Goal: Find specific page/section: Find specific page/section

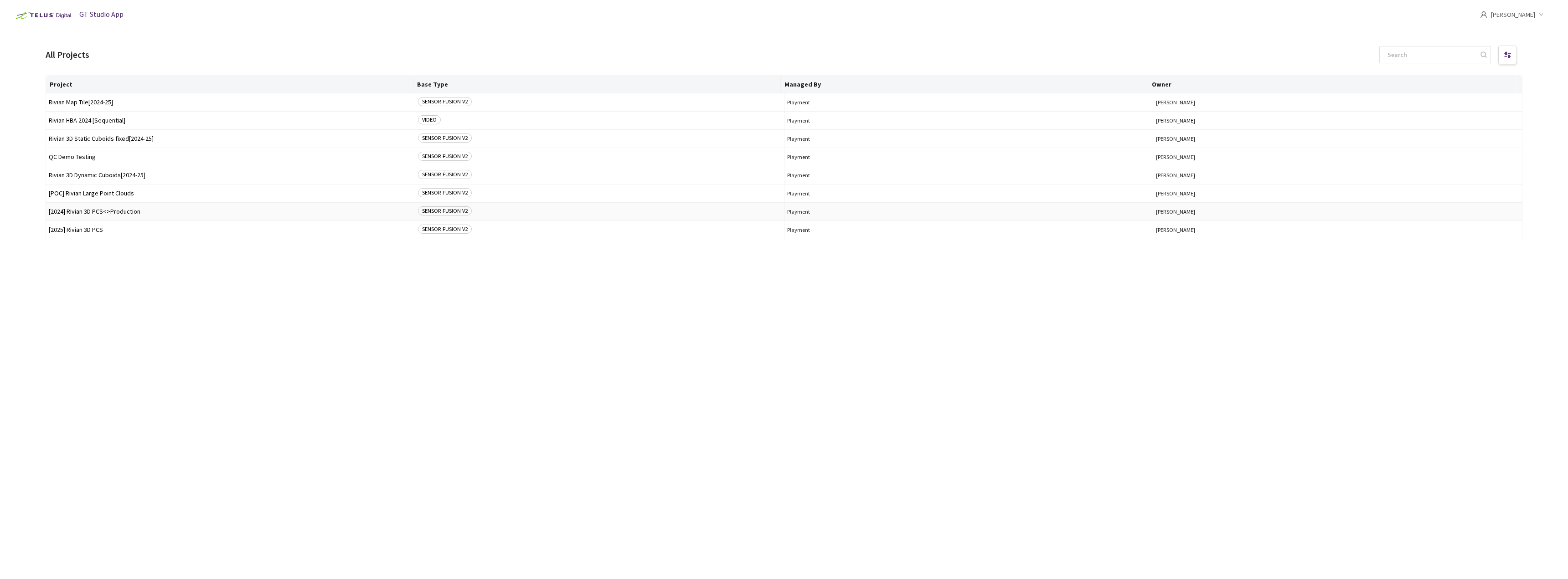
click at [105, 213] on span "[2024] Rivian 3D PCS<>Production" at bounding box center [230, 211] width 363 height 7
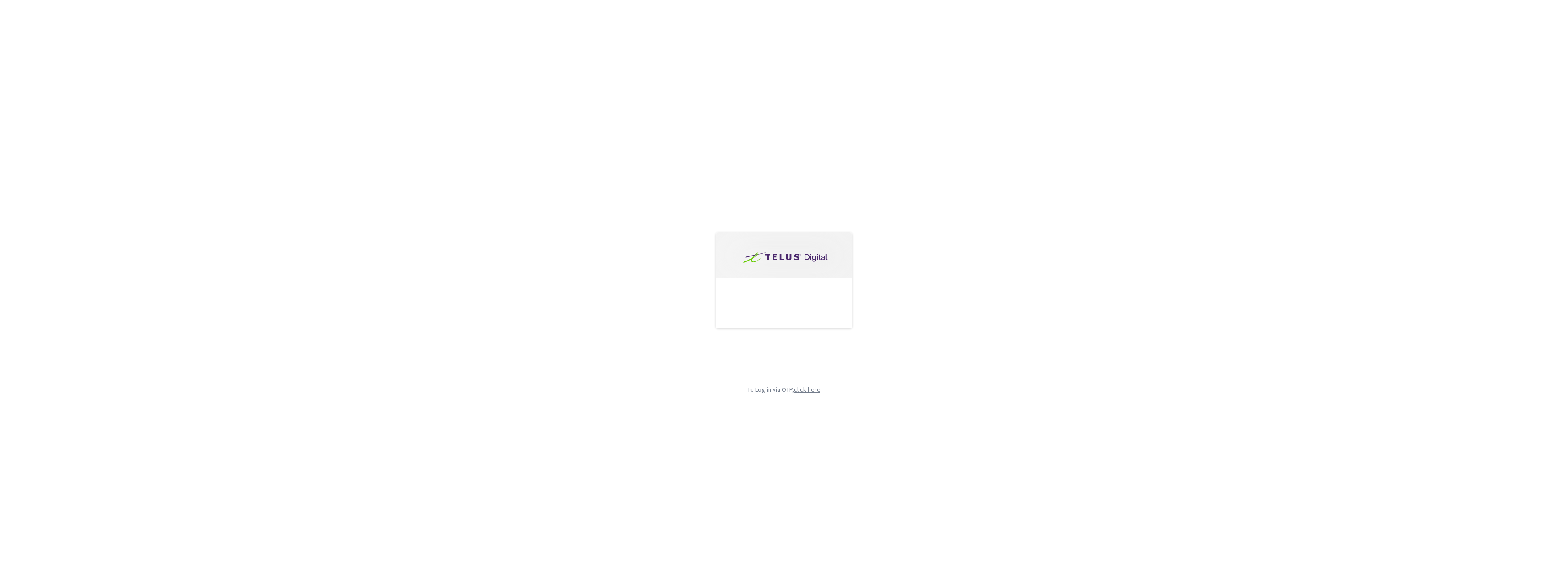
type input "[EMAIL_ADDRESS][DOMAIN_NAME]"
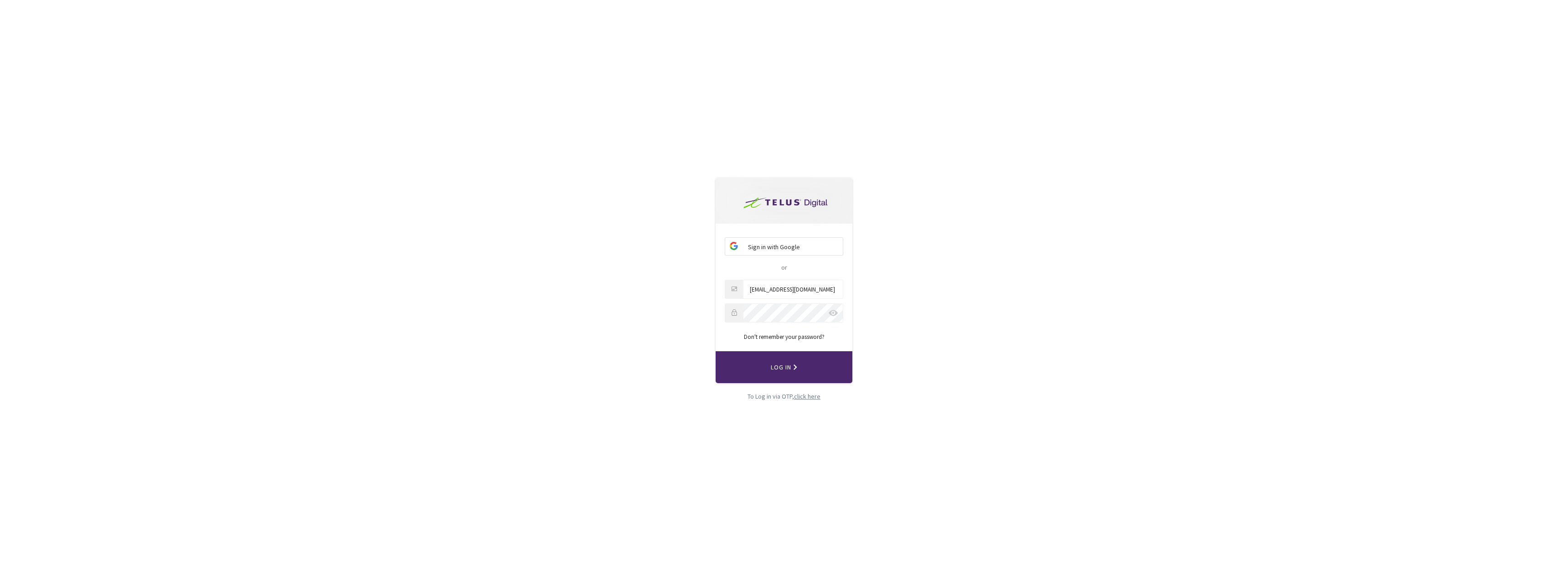
click at [699, 316] on div "click here" at bounding box center [807, 396] width 26 height 10
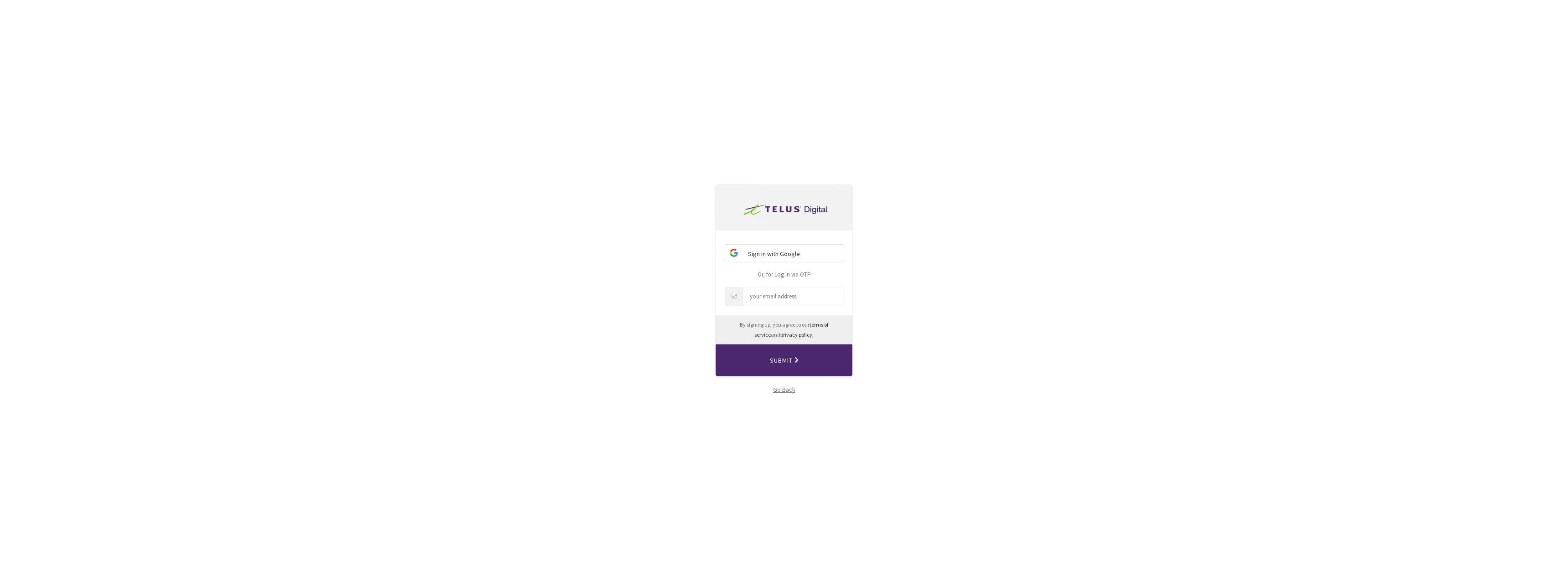
click at [699, 305] on input "Email" at bounding box center [793, 297] width 99 height 18
type input "[EMAIL_ADDRESS][DOMAIN_NAME]"
click at [699, 316] on span "Submit" at bounding box center [796, 360] width 6 height 21
click at [699, 298] on input "vcode" at bounding box center [793, 294] width 99 height 18
paste input "696221"
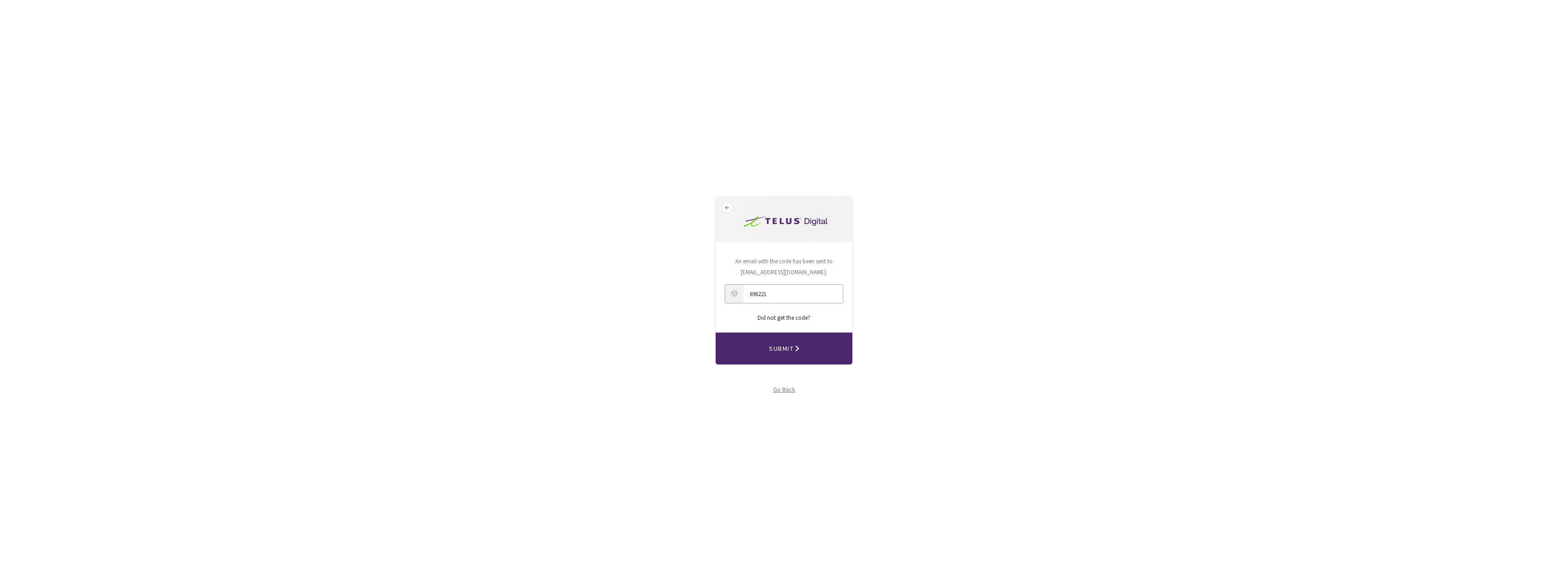
type input "696221"
click at [699, 316] on button "Submit" at bounding box center [784, 348] width 137 height 32
click at [699, 316] on div "Go Back" at bounding box center [784, 389] width 23 height 10
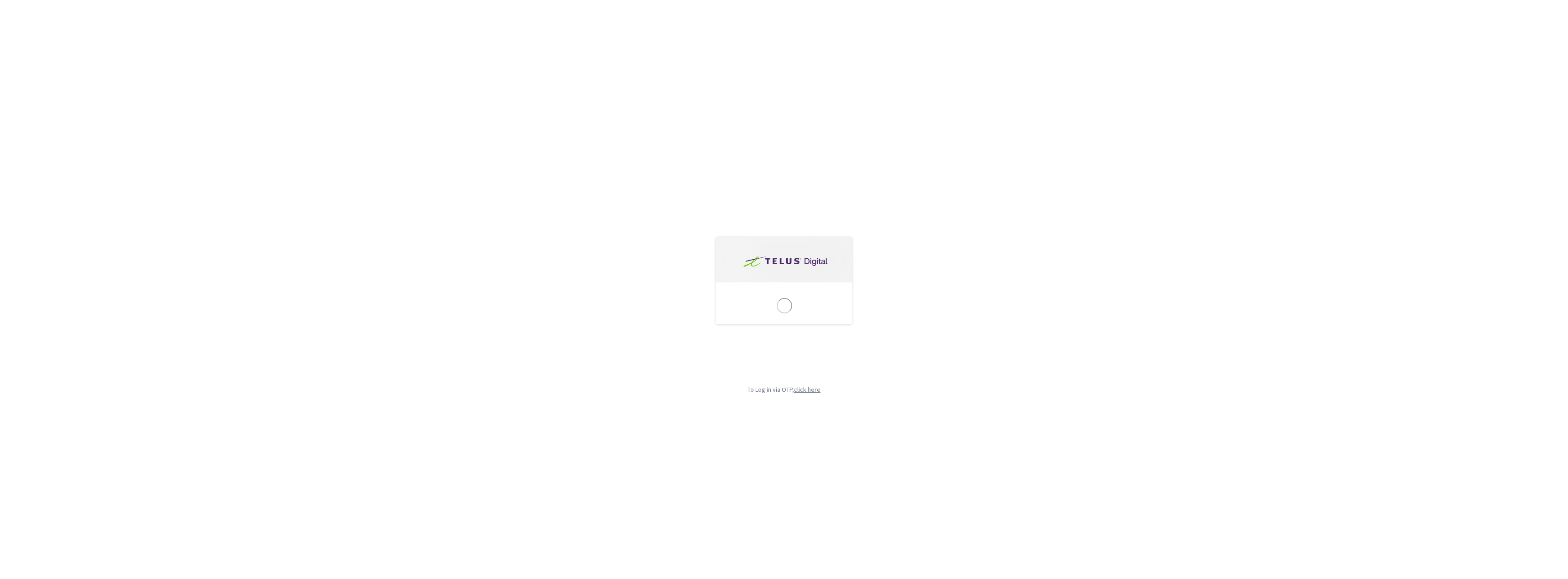
click at [699, 316] on div "Submit To Log in via OTP, click here" at bounding box center [784, 290] width 173 height 579
click at [699, 316] on div "click here" at bounding box center [807, 389] width 26 height 10
type input "[EMAIL_ADDRESS][DOMAIN_NAME]"
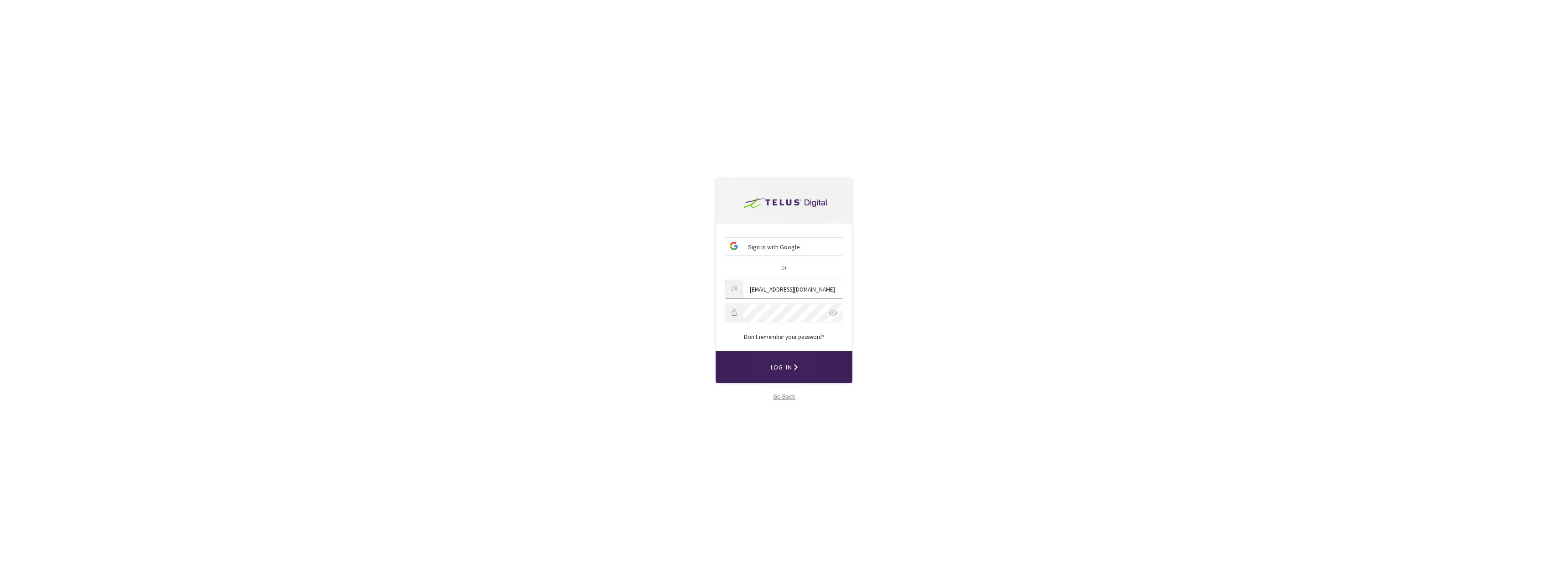
click at [699, 316] on button "Log In" at bounding box center [784, 367] width 137 height 32
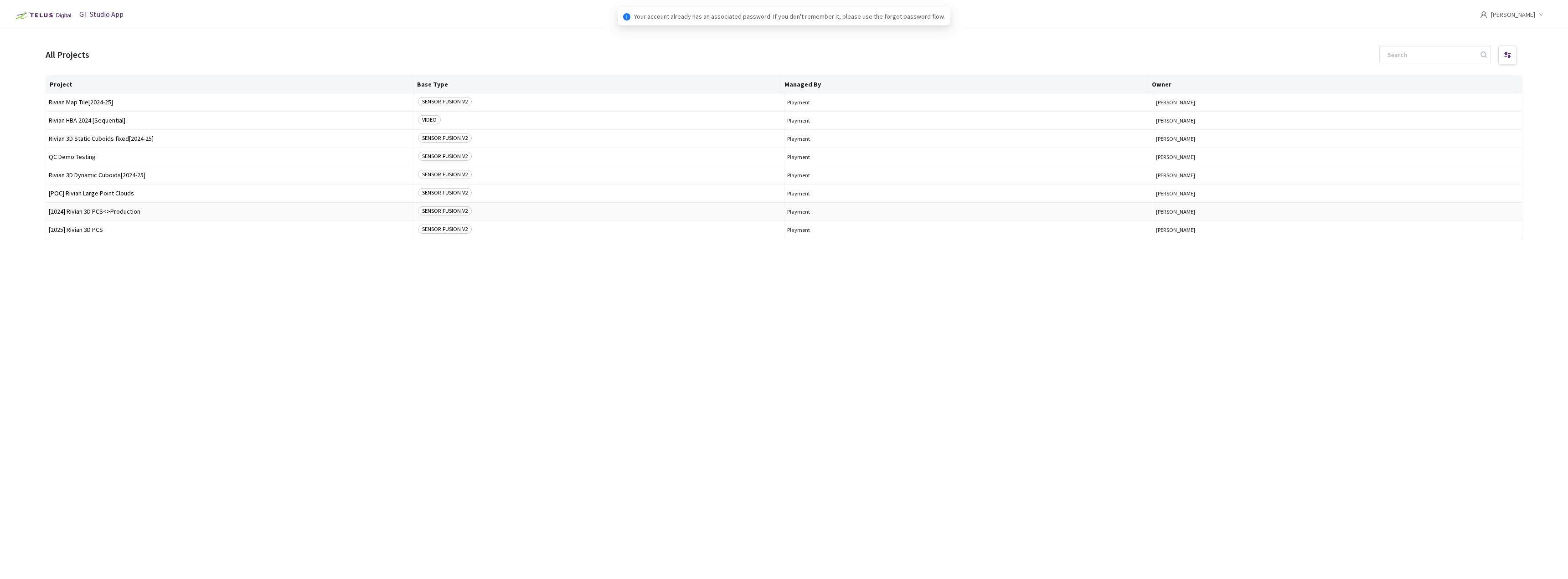
click at [121, 218] on td "[2024] Rivian 3D PCS<>Production" at bounding box center [231, 212] width 369 height 18
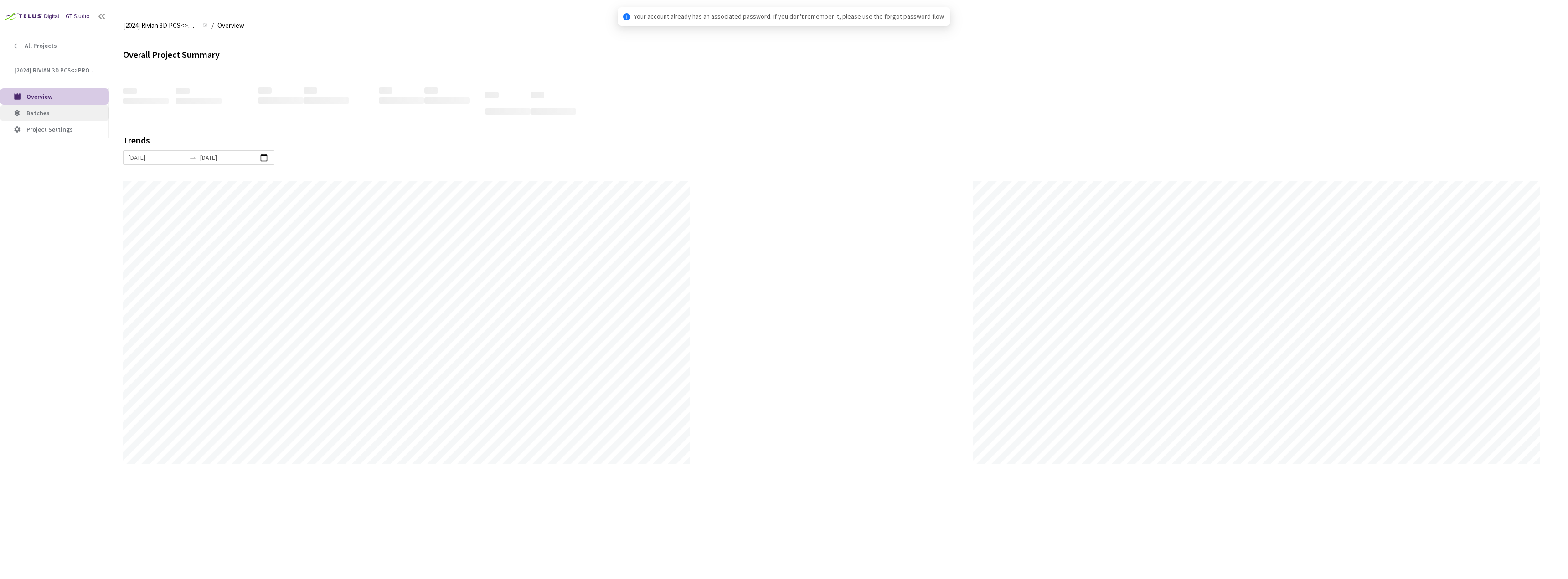
scroll to position [579, 1568]
click at [51, 117] on span "Batches" at bounding box center [64, 113] width 75 height 8
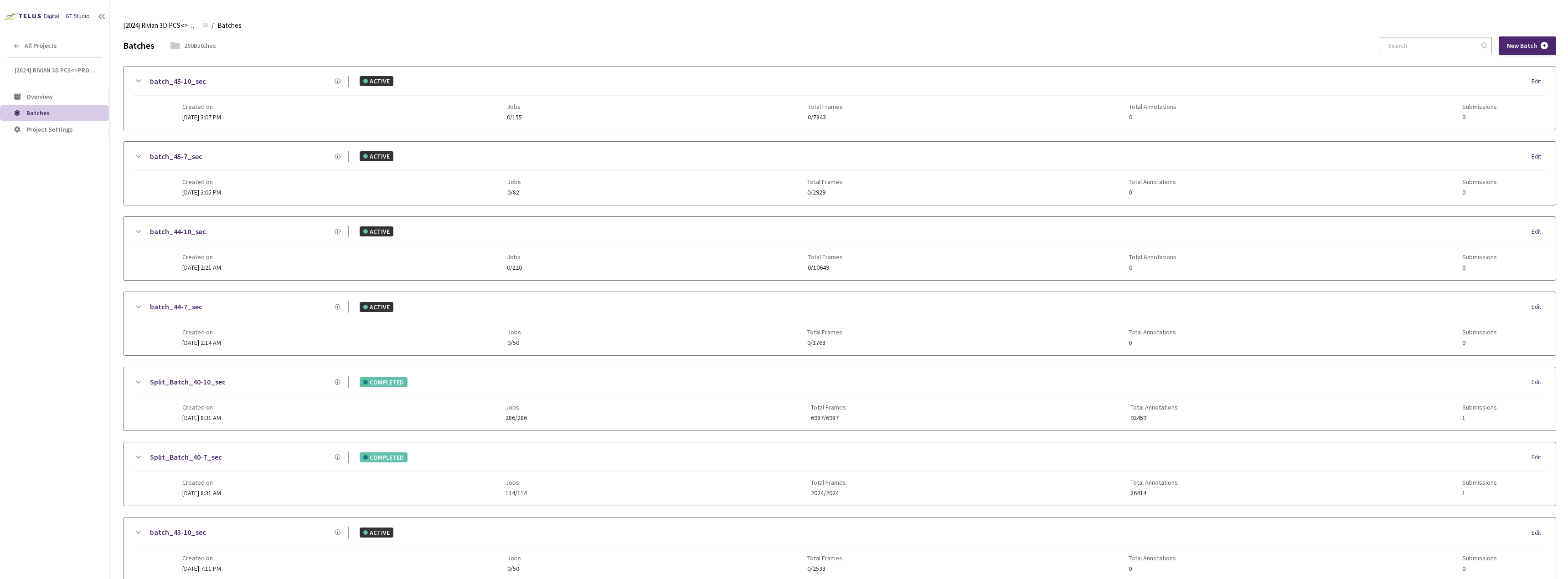
click at [1420, 49] on input at bounding box center [1431, 45] width 97 height 16
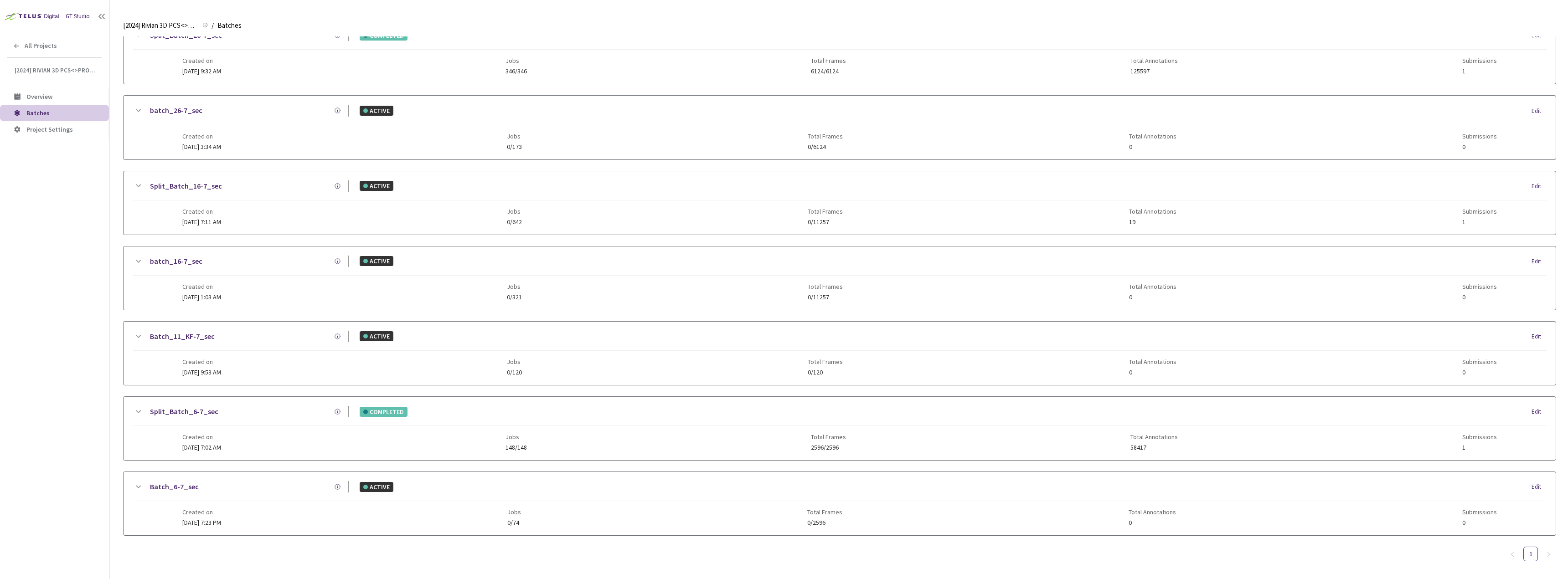
scroll to position [425, 0]
type input "6-7"
click at [200, 407] on link "Split_Batch_6-7_sec" at bounding box center [184, 408] width 68 height 12
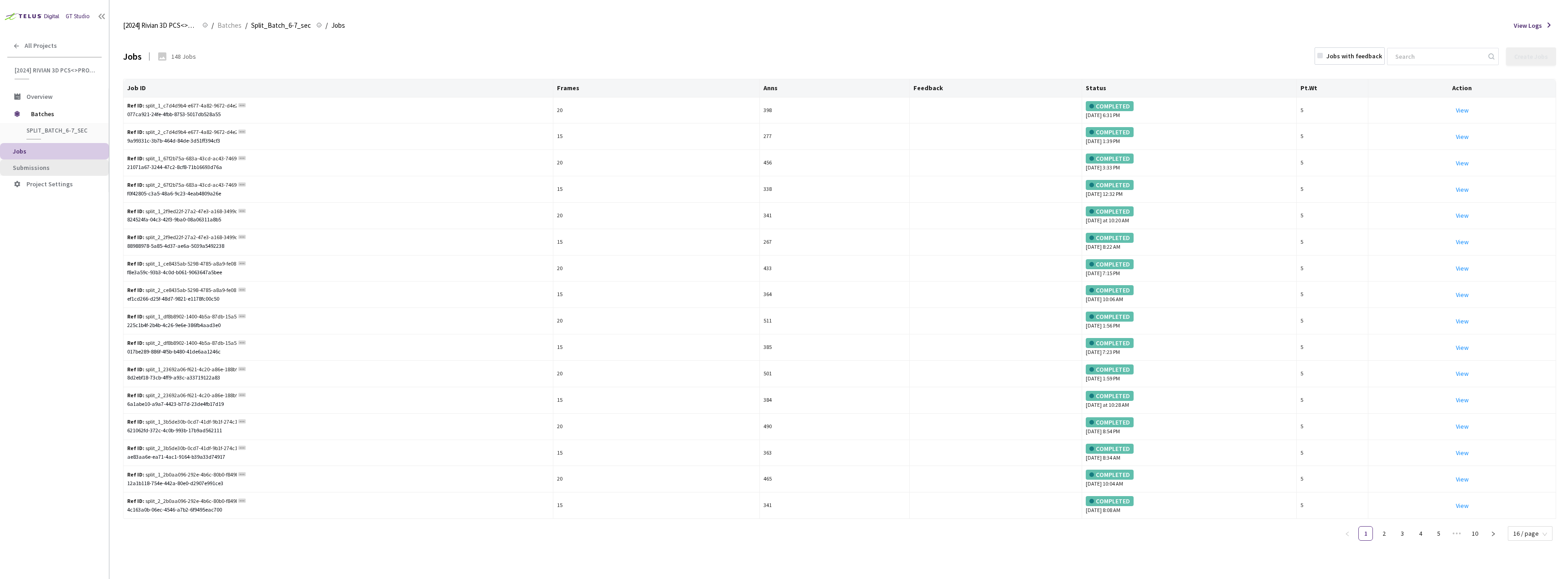
click at [43, 168] on span "Submissions" at bounding box center [31, 167] width 37 height 8
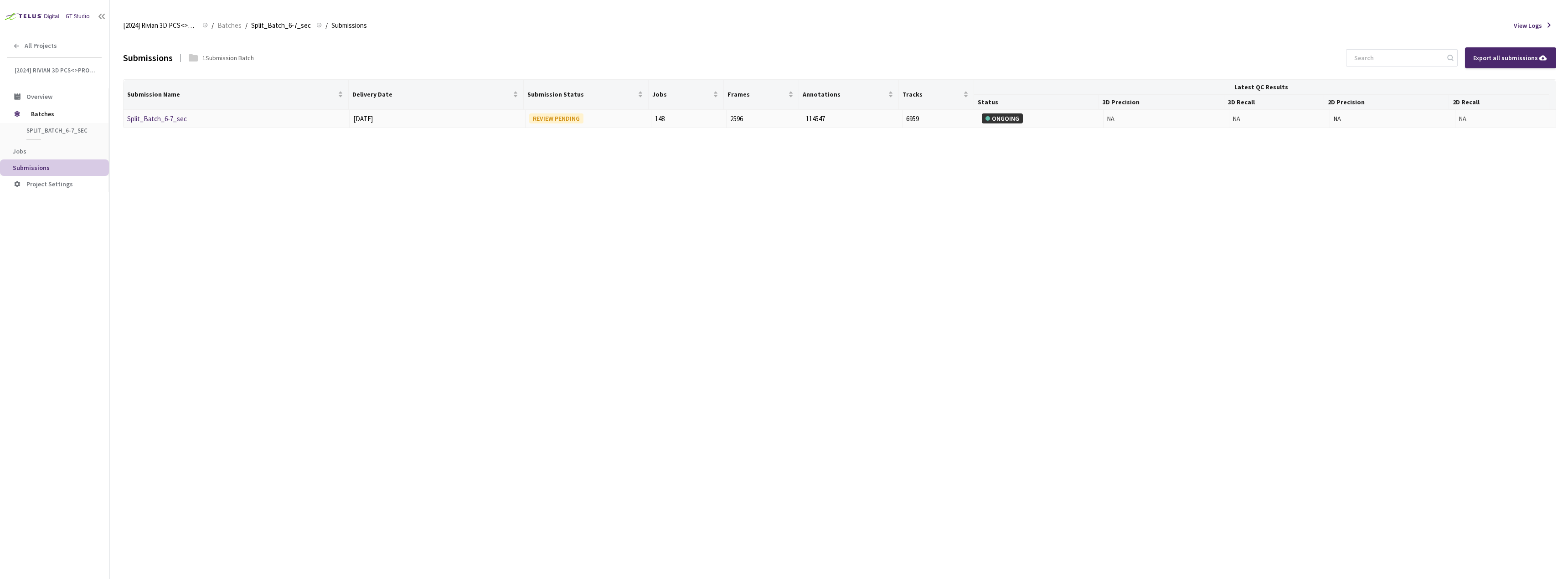
click at [160, 122] on link "Split_Batch_6-7_sec" at bounding box center [157, 119] width 60 height 9
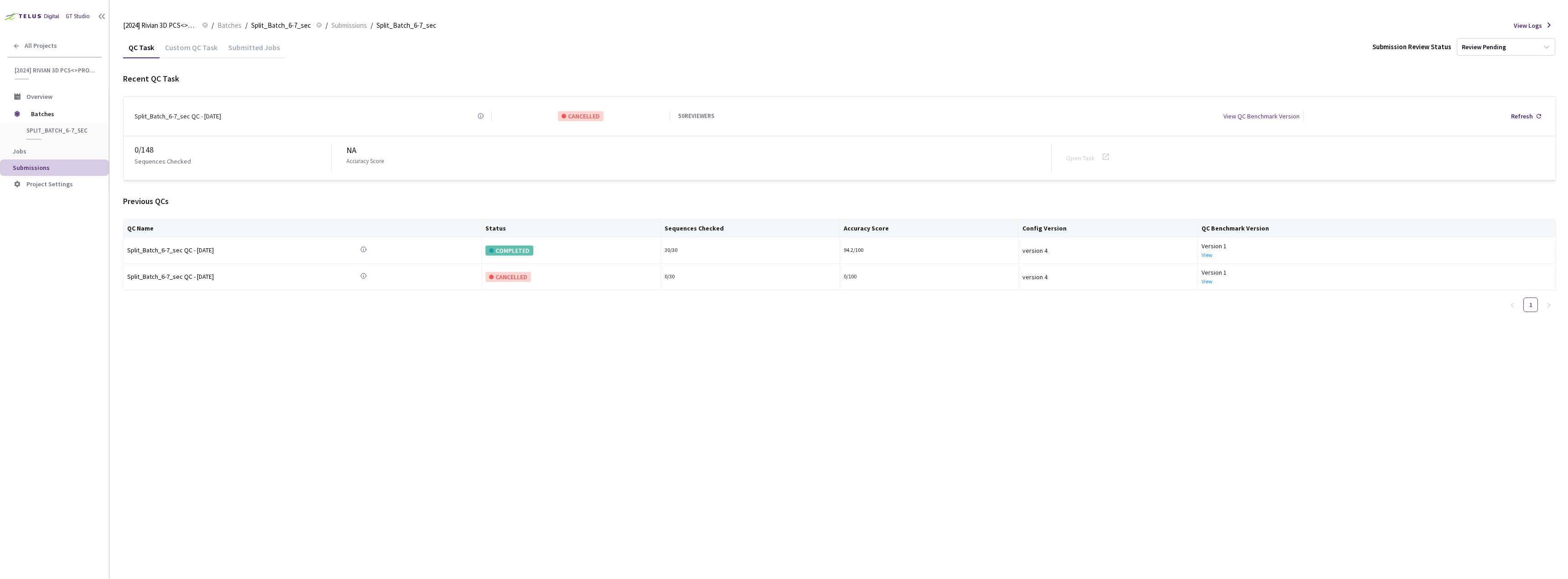
click at [194, 48] on div "Custom QC Task" at bounding box center [191, 50] width 63 height 15
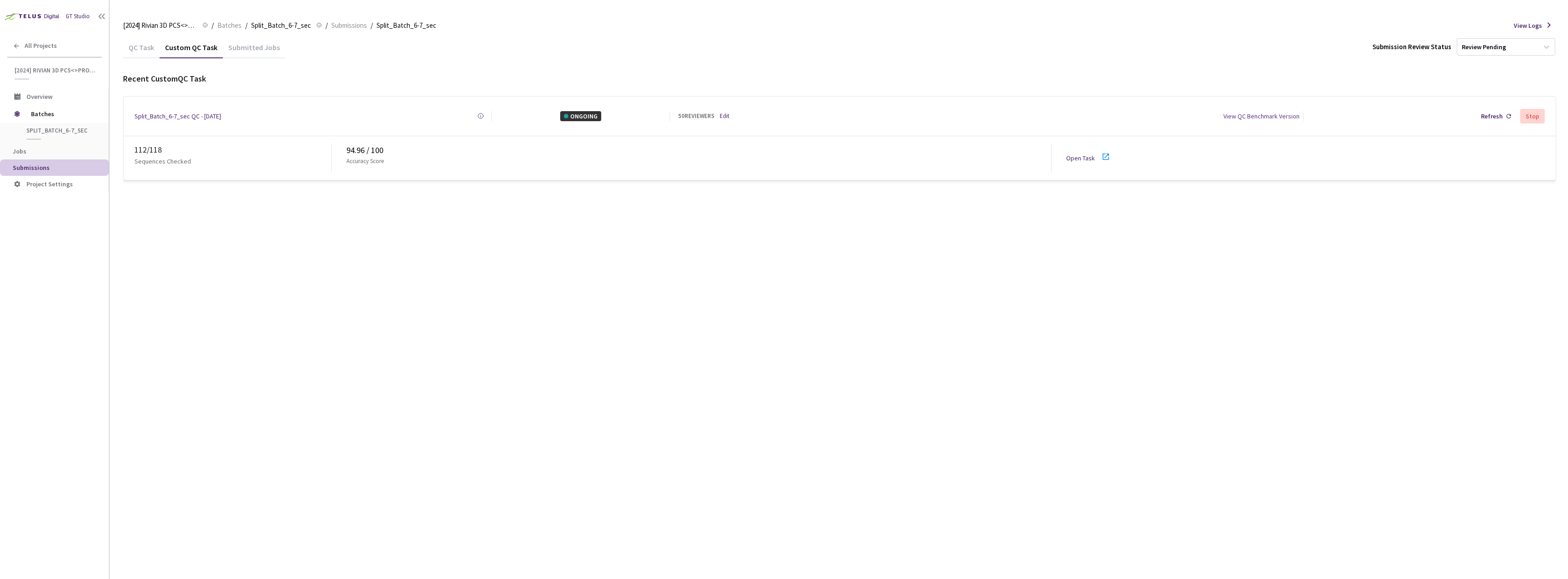
click at [1107, 154] on icon at bounding box center [1106, 157] width 11 height 11
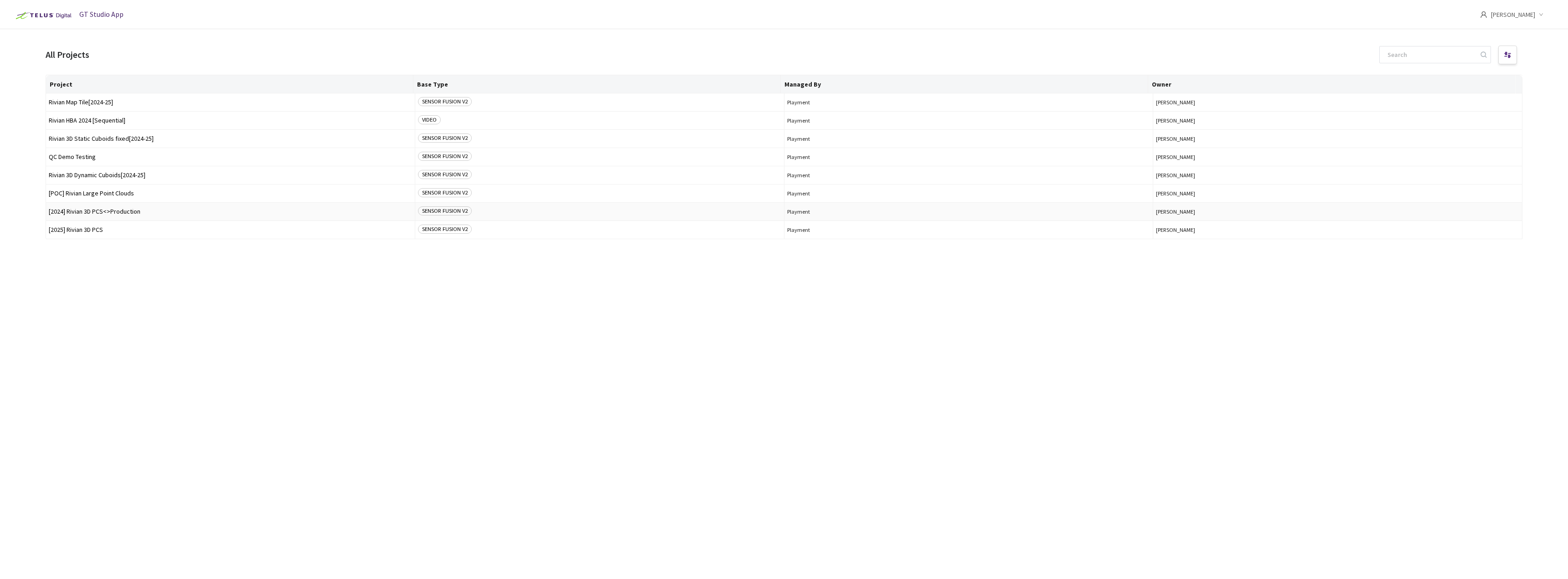
click at [99, 206] on td "[2024] Rivian 3D PCS<>Production" at bounding box center [231, 212] width 369 height 18
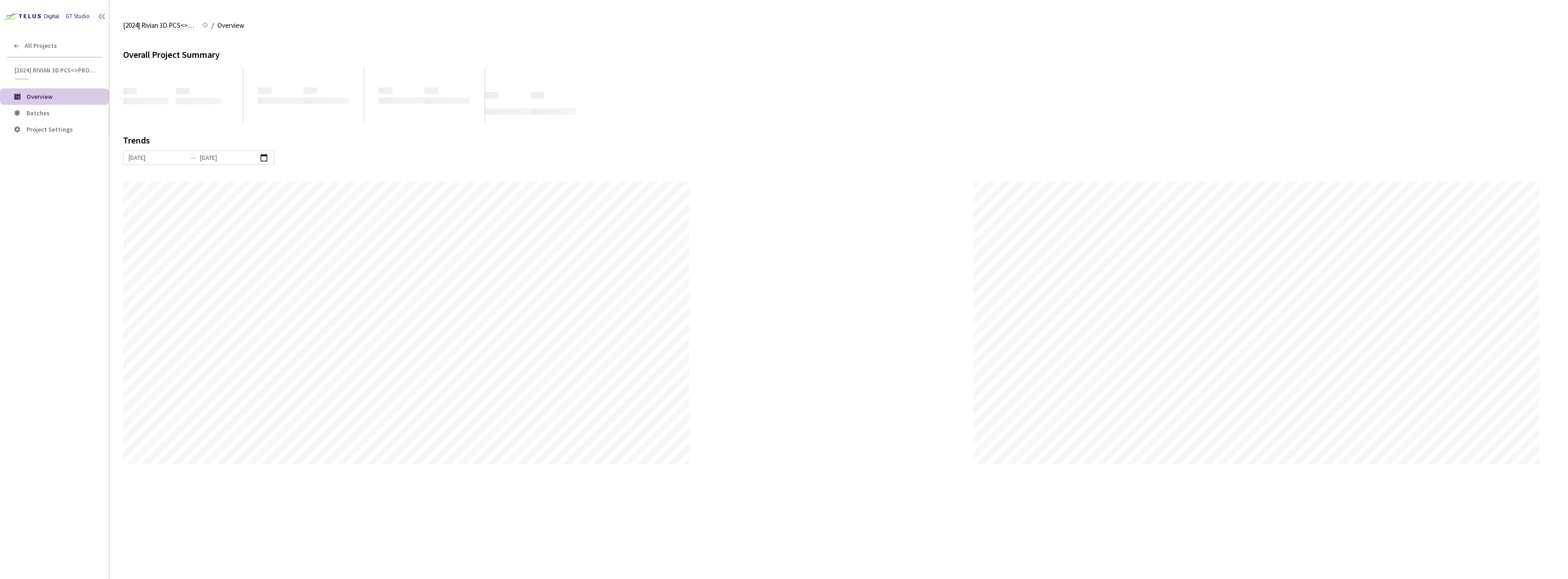
scroll to position [579, 1568]
click at [55, 110] on span "Batches" at bounding box center [64, 113] width 75 height 8
click at [16, 45] on div "Fetching Data" at bounding box center [784, 290] width 1568 height 579
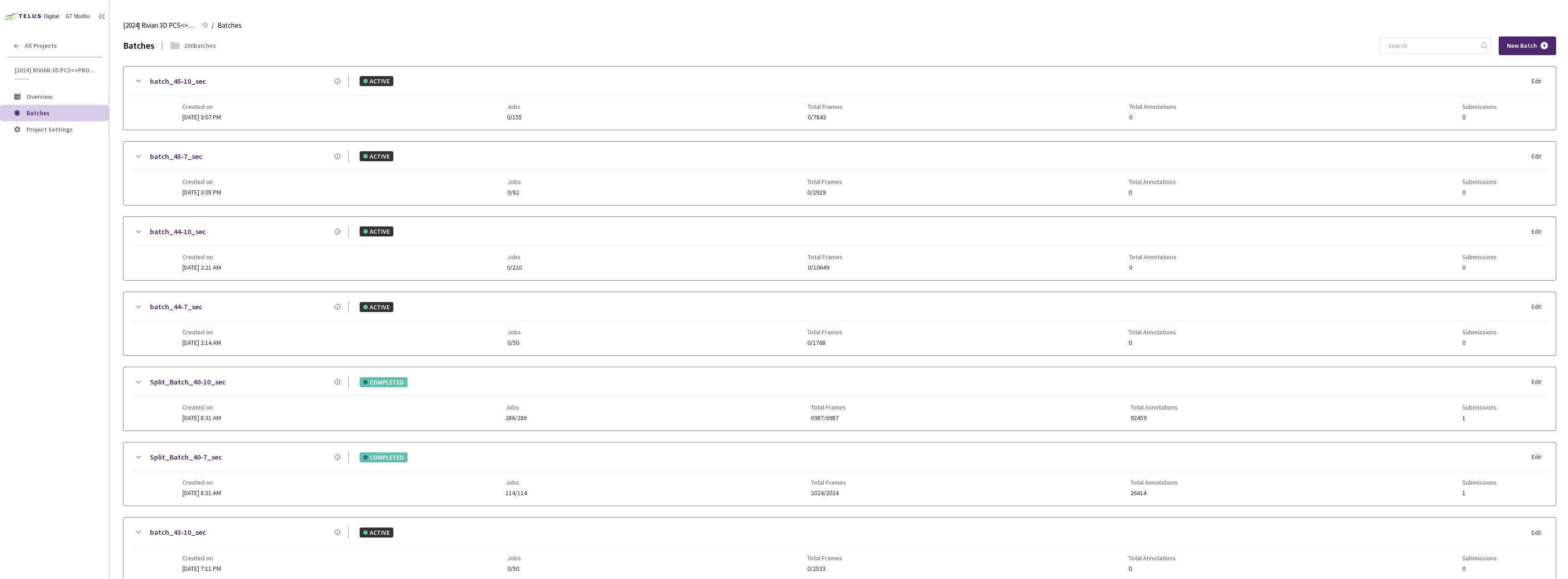
click at [16, 45] on icon at bounding box center [16, 46] width 7 height 7
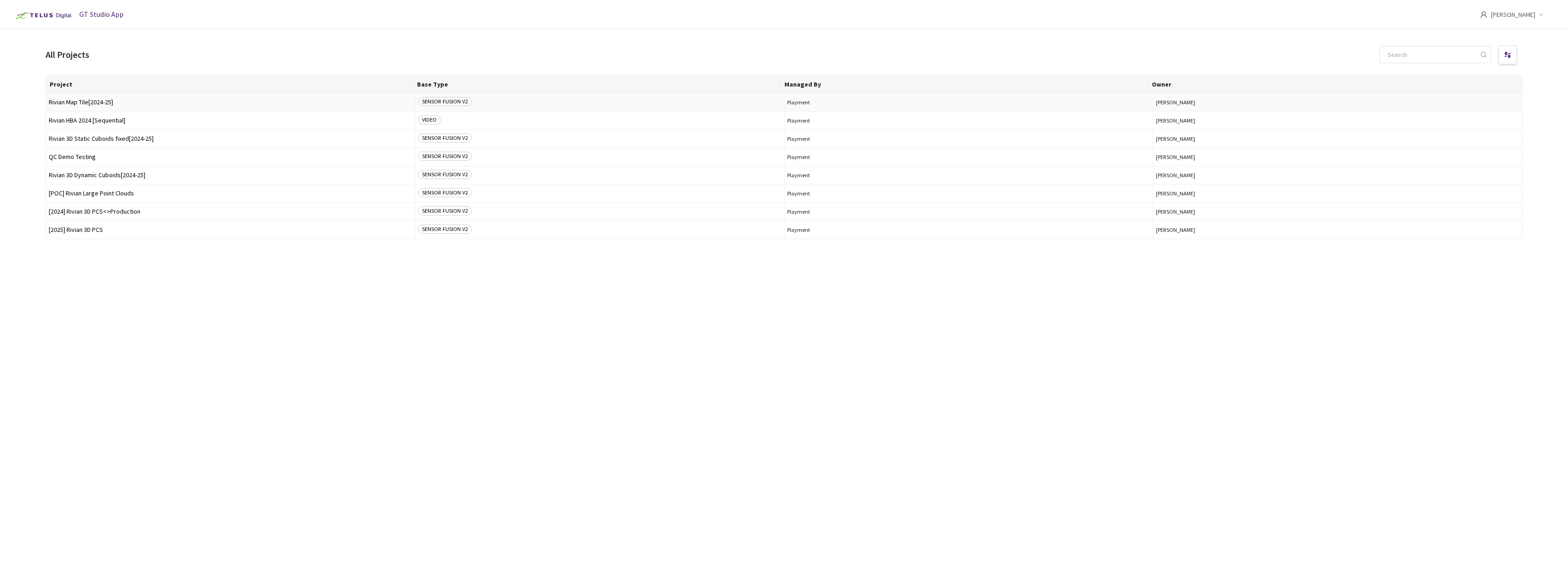
click at [122, 106] on td "Rivian Map Tile[2024-25]" at bounding box center [231, 103] width 369 height 18
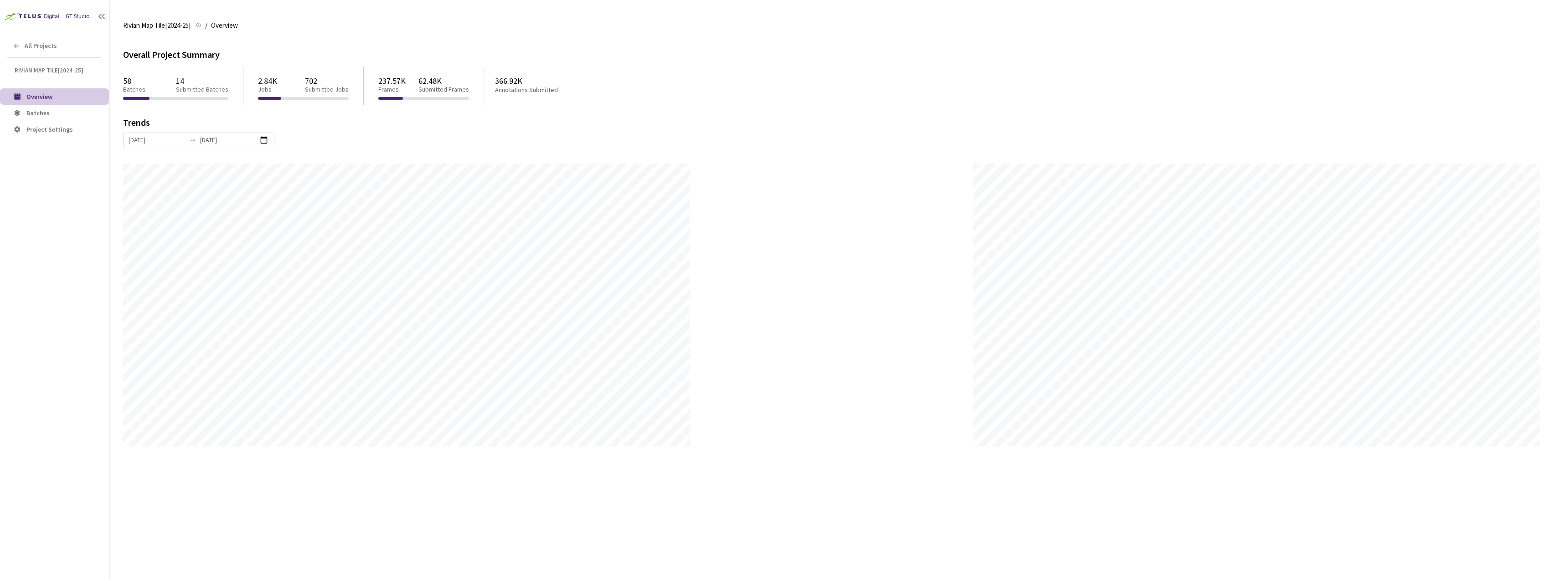
scroll to position [579, 1568]
click at [31, 106] on li "Batches" at bounding box center [54, 113] width 109 height 16
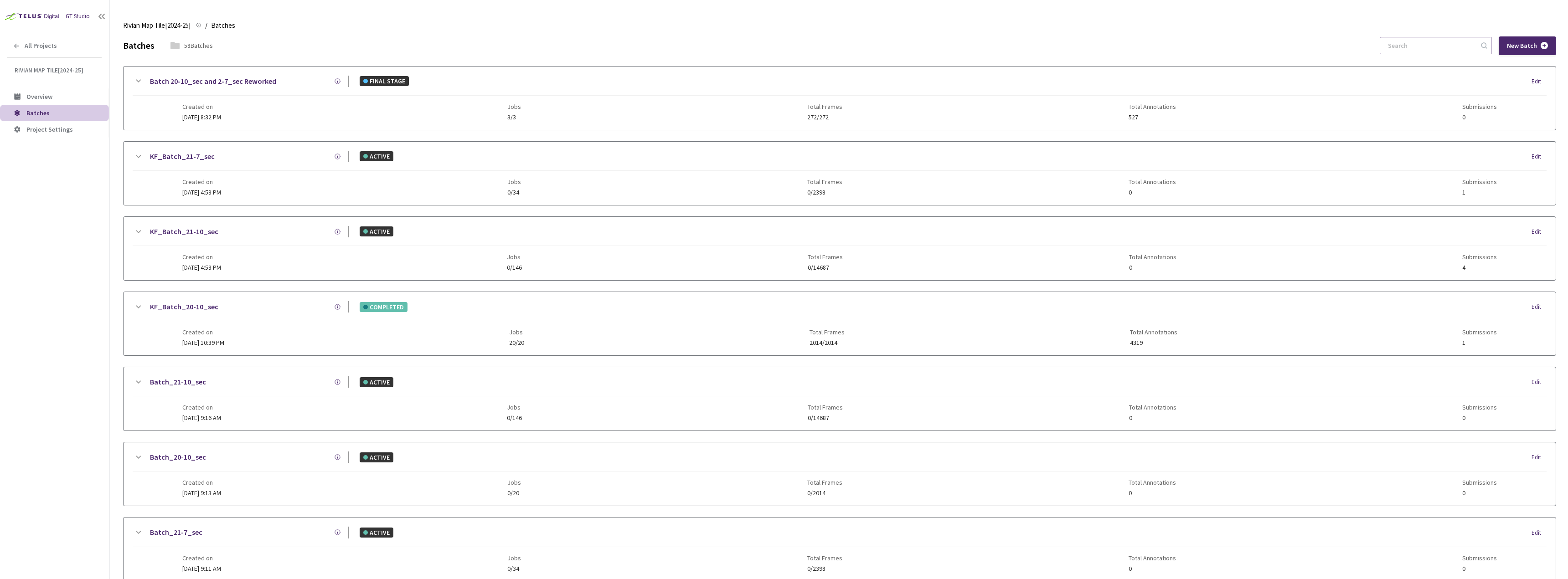
click at [1417, 46] on input at bounding box center [1431, 45] width 97 height 16
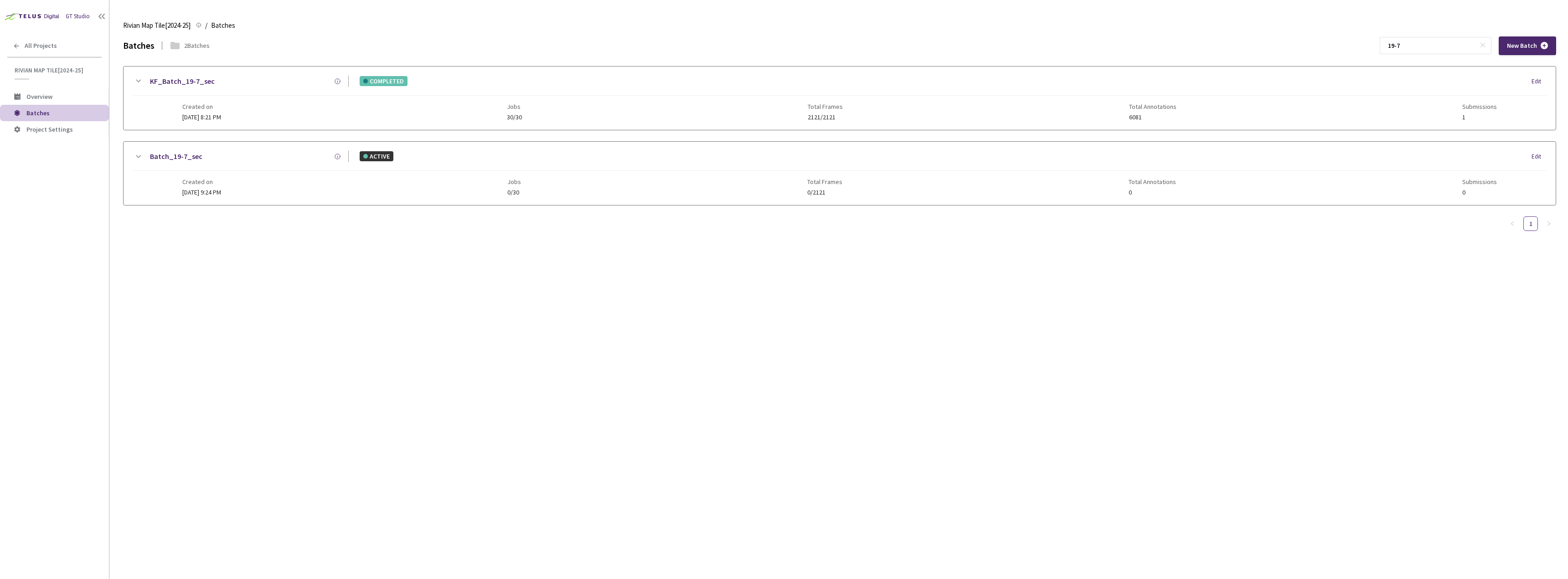
type input "19-7"
click at [15, 47] on icon at bounding box center [16, 46] width 7 height 7
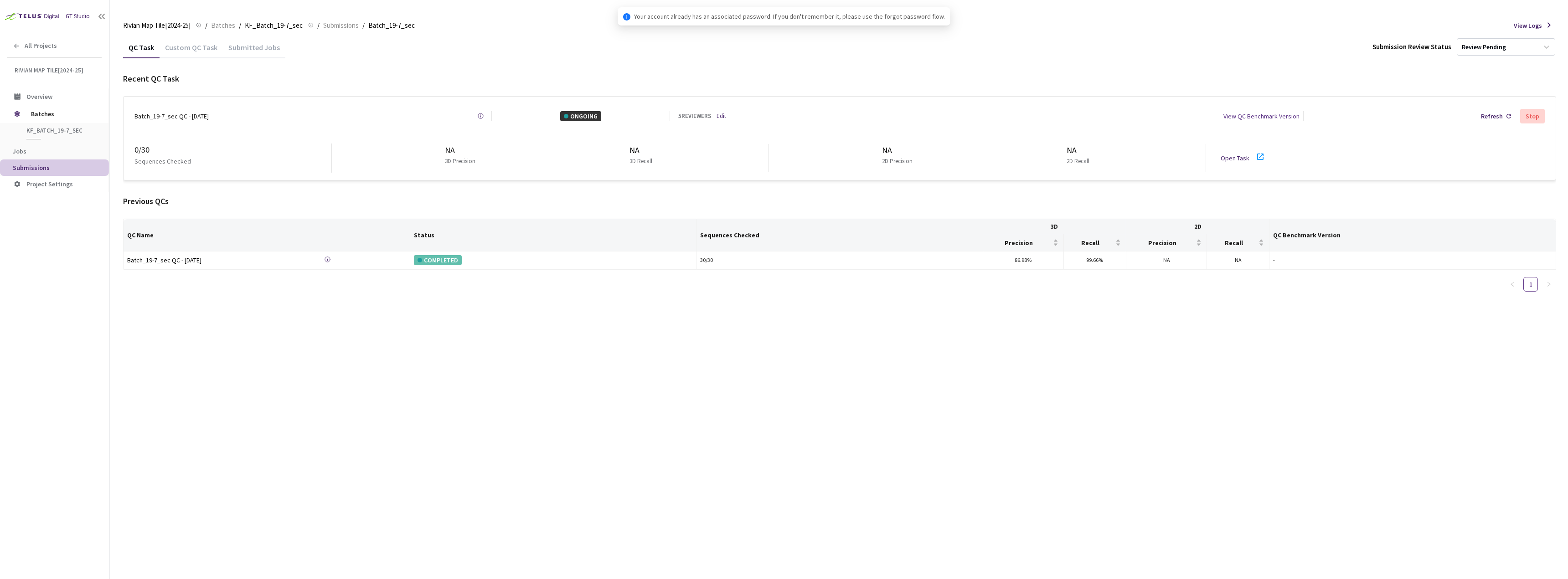
click at [184, 43] on div "Custom QC Task" at bounding box center [191, 50] width 63 height 15
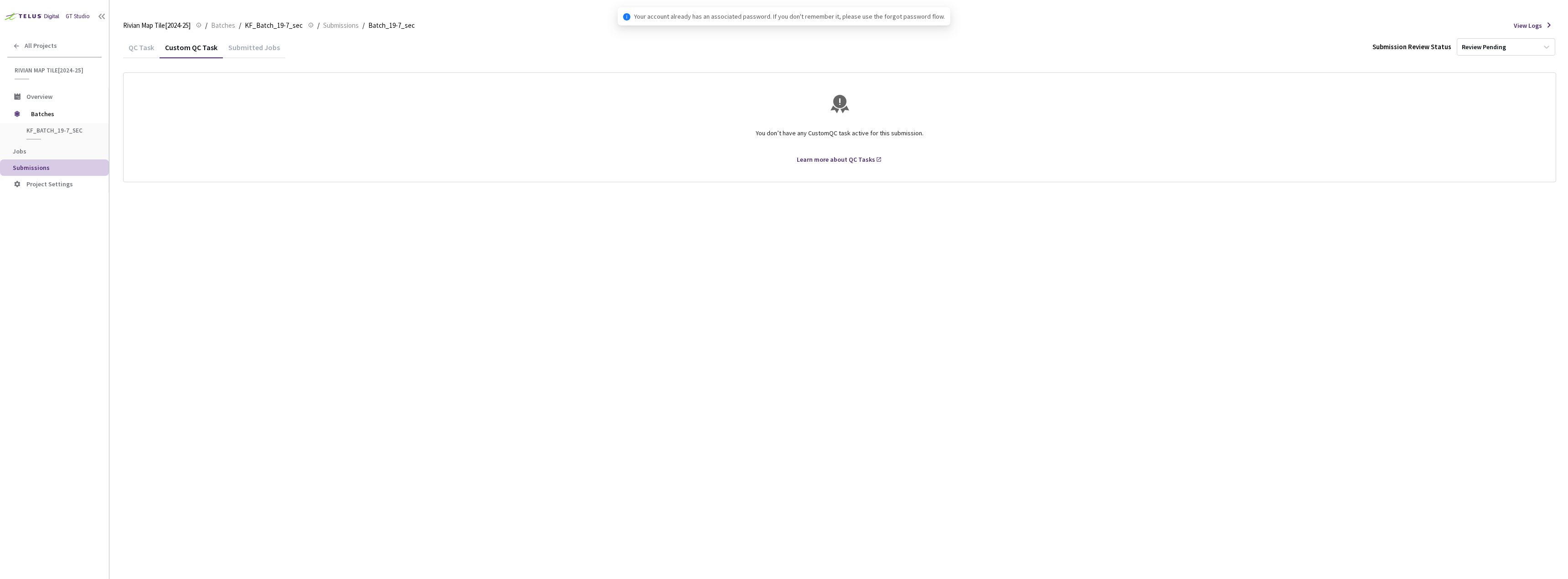
click at [154, 44] on div "QC Task" at bounding box center [141, 50] width 37 height 15
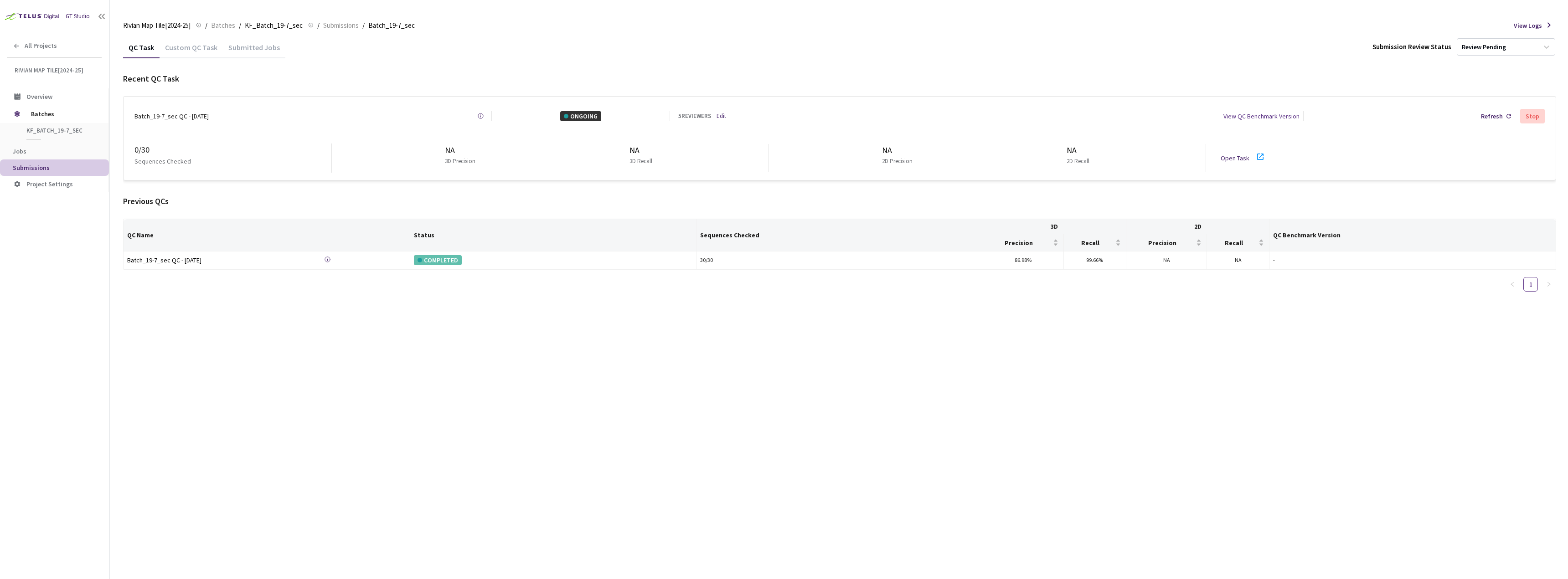
click at [1258, 153] on icon at bounding box center [1261, 157] width 11 height 11
